Goal: Transaction & Acquisition: Purchase product/service

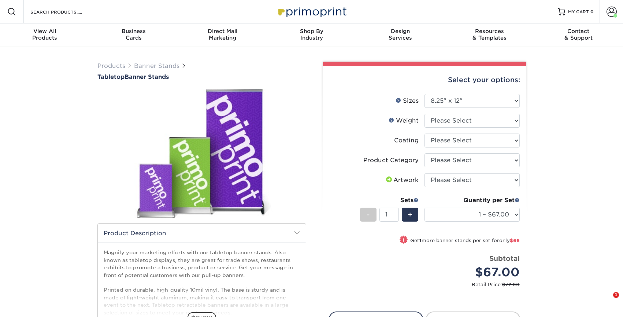
select select "8.25x12.00"
select select "10MILINDOOR"
select select "-1"
select select "3e7618de-abca-4bda-9f97-8b9129e913d8"
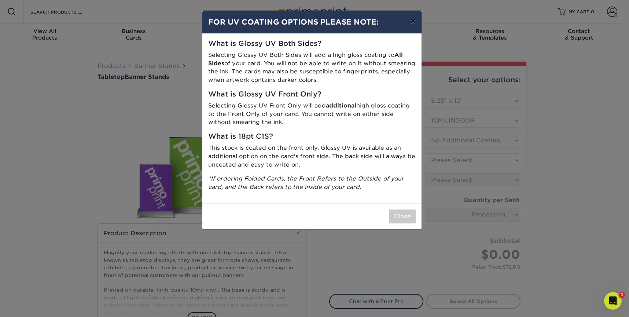
click at [415, 21] on button "×" at bounding box center [412, 21] width 17 height 21
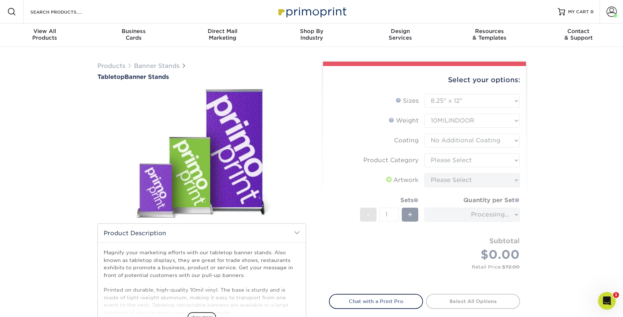
click at [475, 159] on form "Sizes Help Sizes Please Select 8.25" x 12" 11" x 17" 15.75" x 32"" at bounding box center [424, 189] width 191 height 191
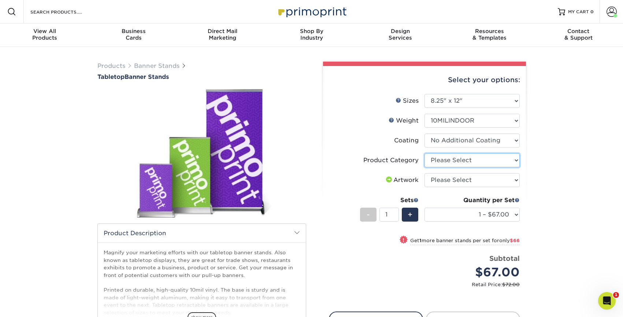
select select "b0e3af40-0f6d-42a1-a58f-50af6eb89cf4"
click option "Tabletop Displays" at bounding box center [0, 0] width 0 height 0
select select "upload"
click option "I will upload files" at bounding box center [0, 0] width 0 height 0
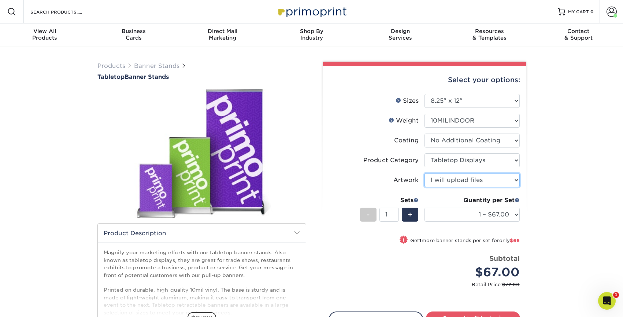
scroll to position [41, 0]
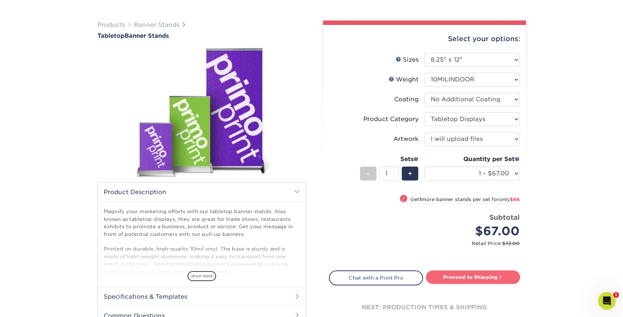
click at [475, 278] on link "Proceed to Shipping" at bounding box center [473, 276] width 94 height 13
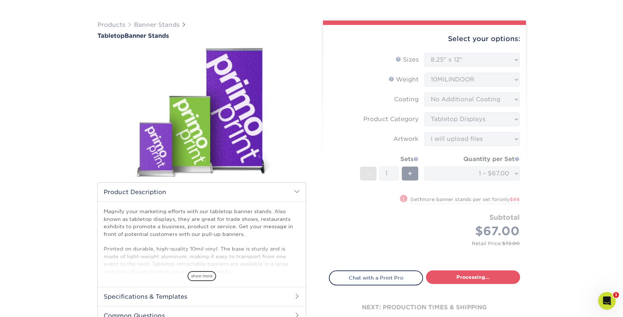
select select "8dc60736-9a7b-4a18-9e45-a4a031d84b0e"
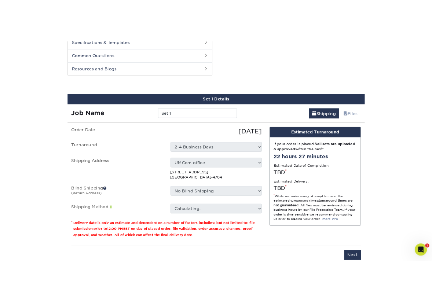
scroll to position [350, 0]
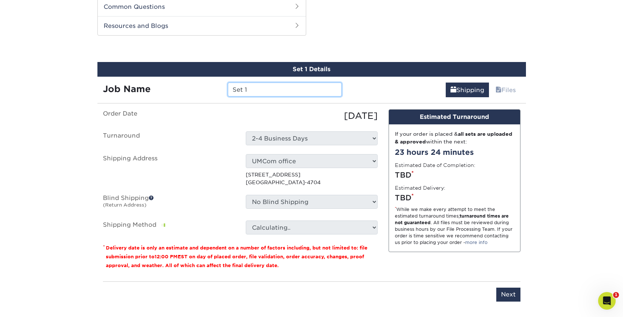
click at [242, 88] on input "Set 1" at bounding box center [285, 89] width 114 height 14
drag, startPoint x: 253, startPoint y: 88, endPoint x: 198, endPoint y: 87, distance: 54.3
click at [228, 87] on input "Set 1" at bounding box center [285, 89] width 114 height 14
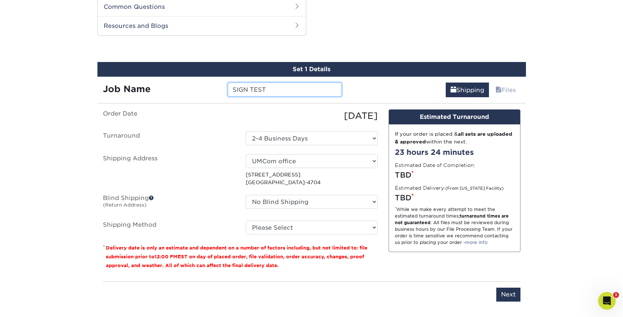
type input "SIGN TEST"
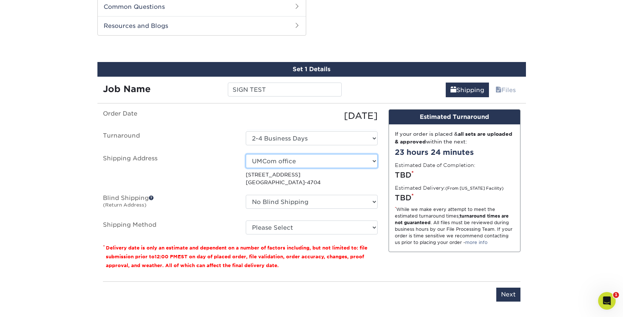
click at [246, 154] on select "Select One Judicial Council AL/WF Conference [PERSON_NAME] [PERSON_NAME] [PERSO…" at bounding box center [312, 161] width 132 height 14
select select "214476"
